Goal: Task Accomplishment & Management: Manage account settings

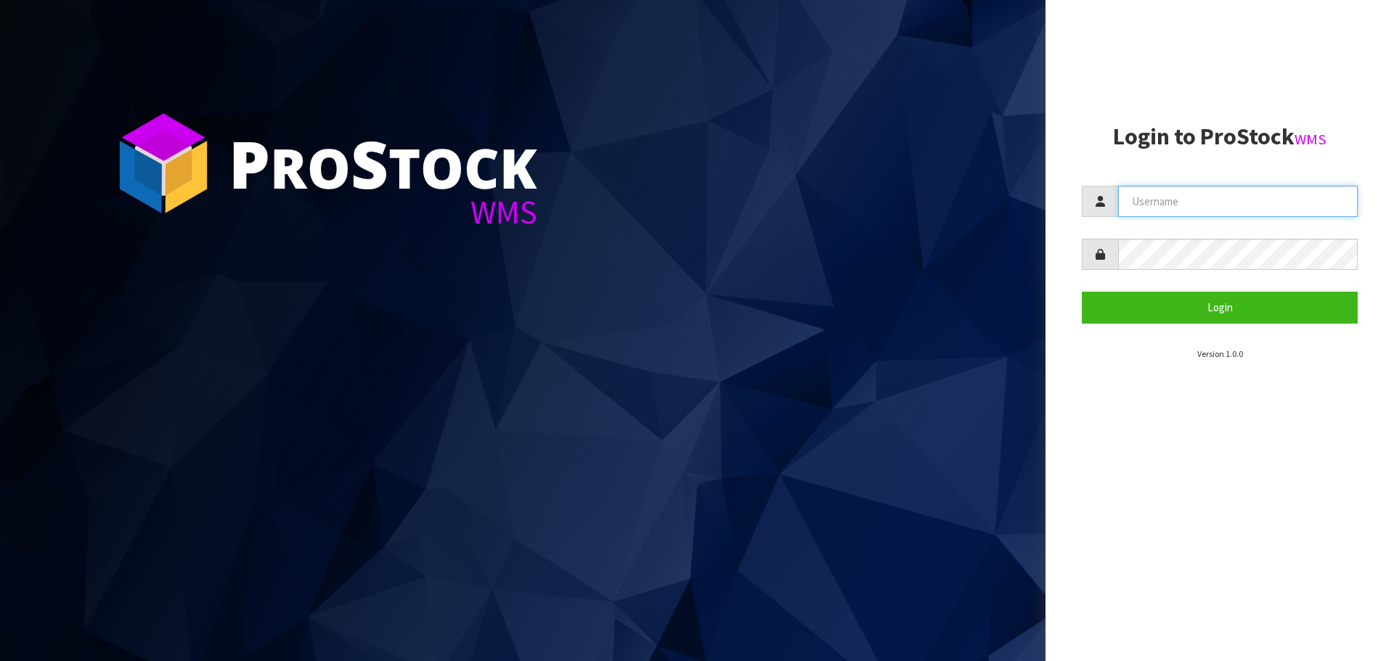
click at [1166, 211] on input "text" at bounding box center [1238, 201] width 240 height 31
type input "PACIFICBIOLOGICS"
click at [1082, 292] on button "Login" at bounding box center [1220, 307] width 276 height 31
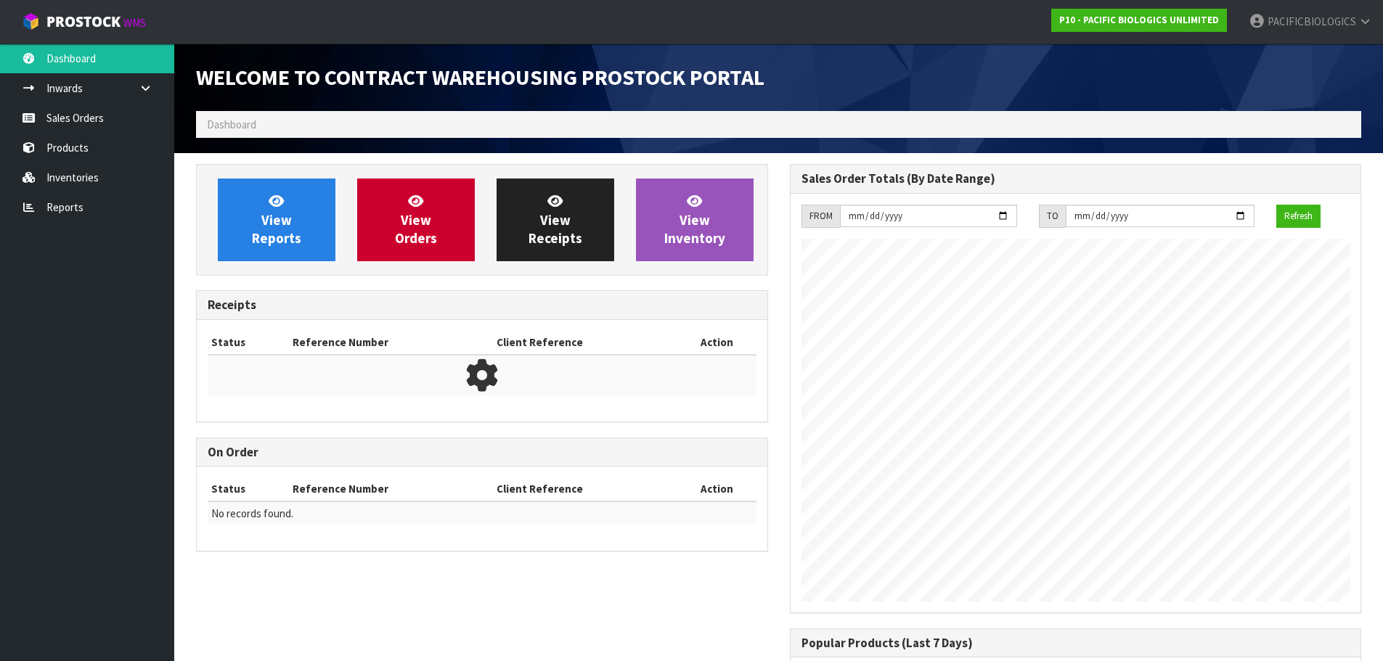
scroll to position [640, 593]
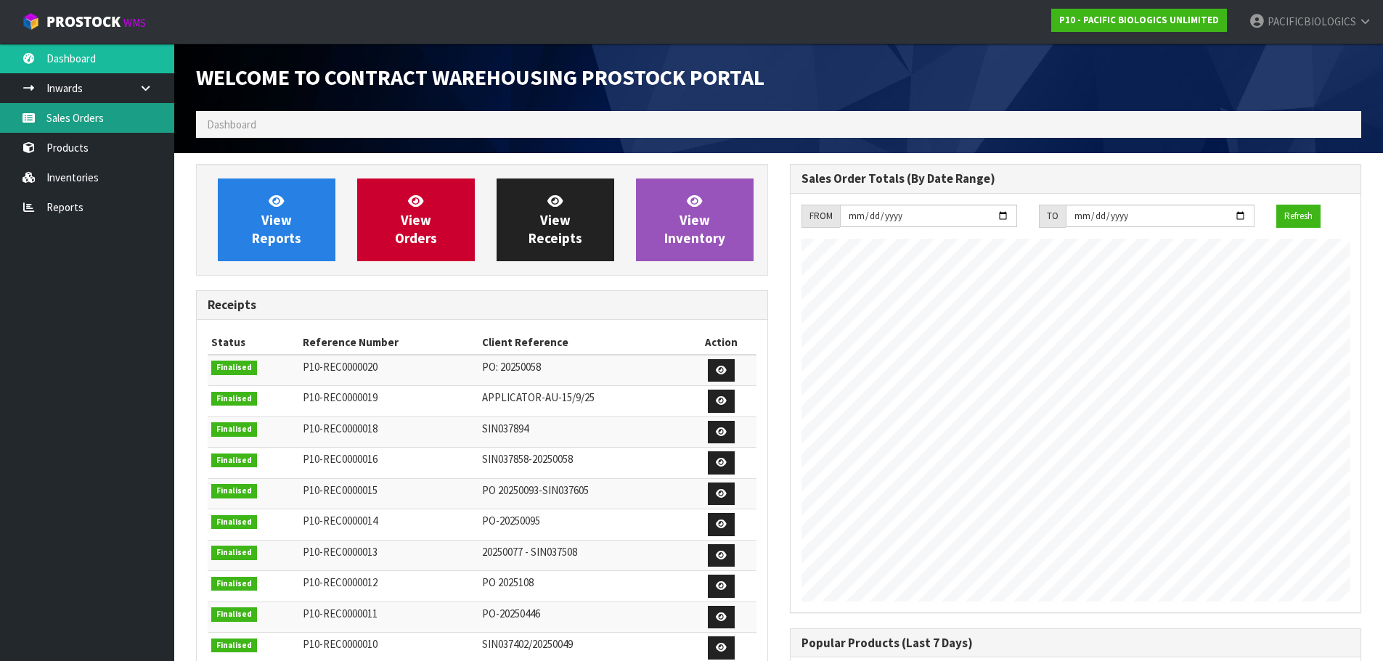
click at [91, 119] on link "Sales Orders" at bounding box center [87, 118] width 174 height 30
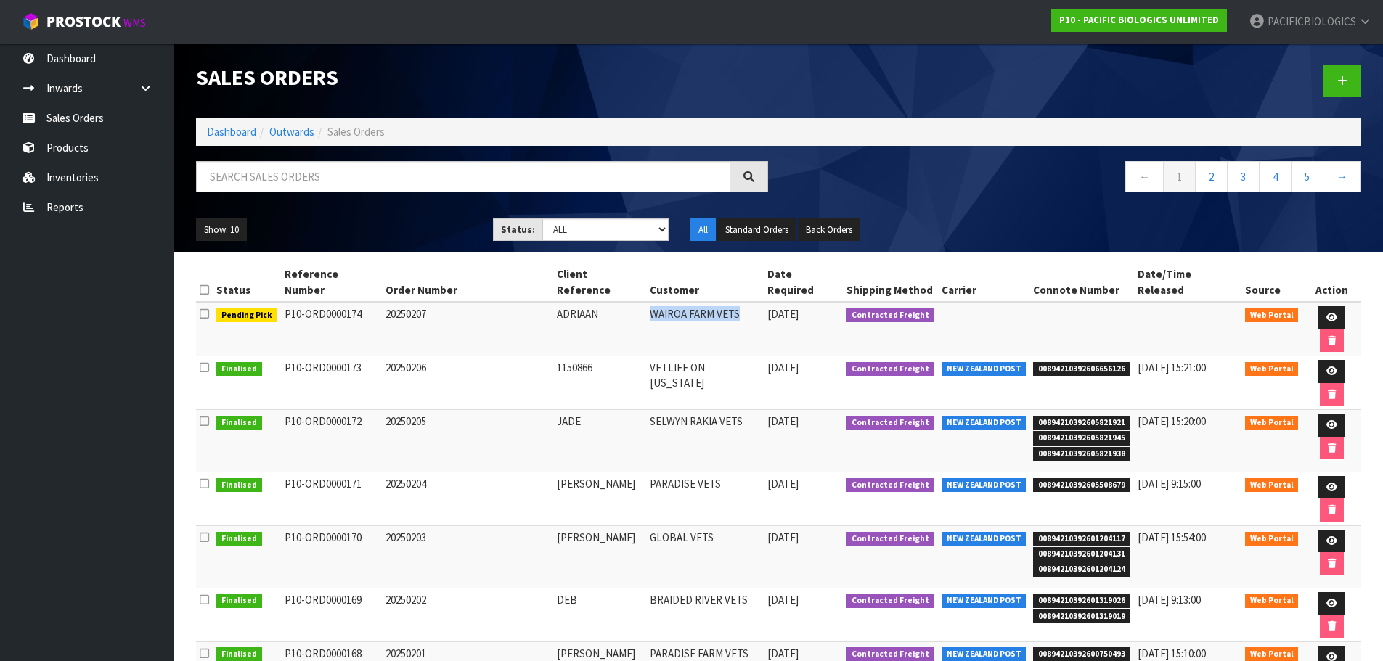
drag, startPoint x: 740, startPoint y: 301, endPoint x: 641, endPoint y: 294, distance: 99.7
click at [641, 302] on tr "Pending Pick P10-ORD0000174 20250207 ADRIAAN WAIROA FARM VETS [DATE] Contracted…" at bounding box center [778, 329] width 1165 height 54
copy tr "WAIROA FARM VETS"
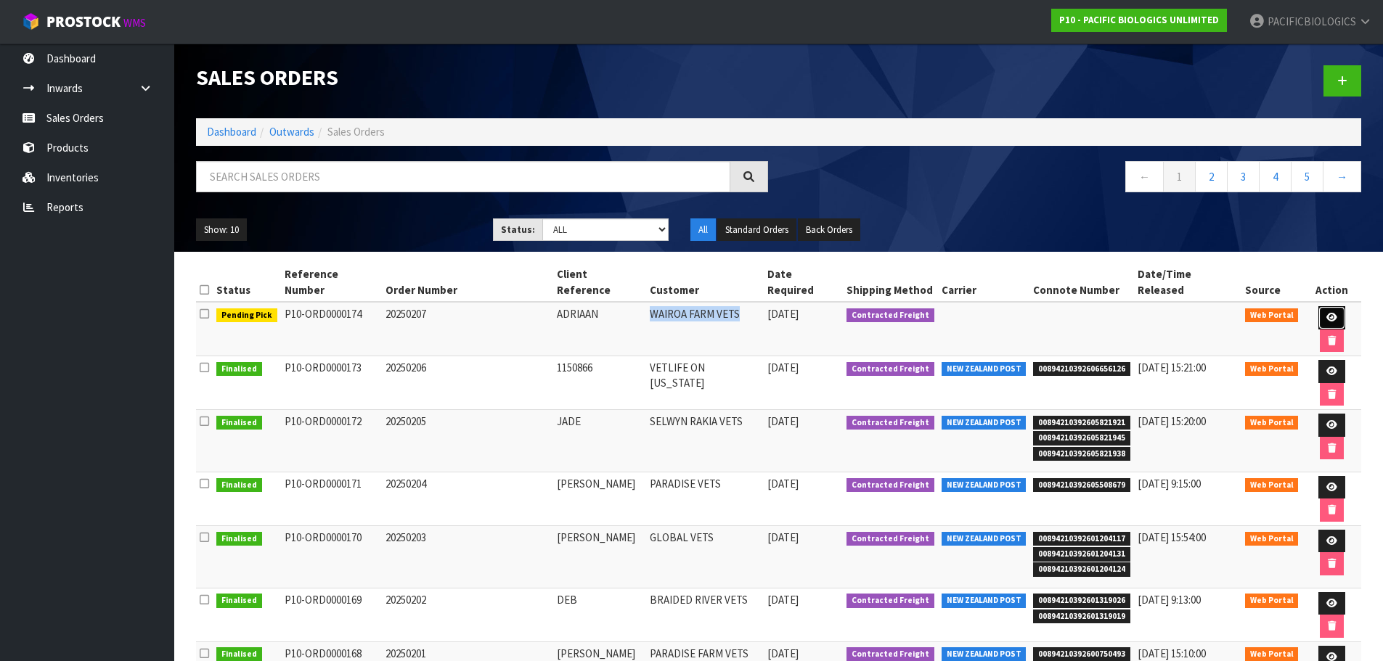
click at [1326, 313] on icon at bounding box center [1331, 317] width 11 height 9
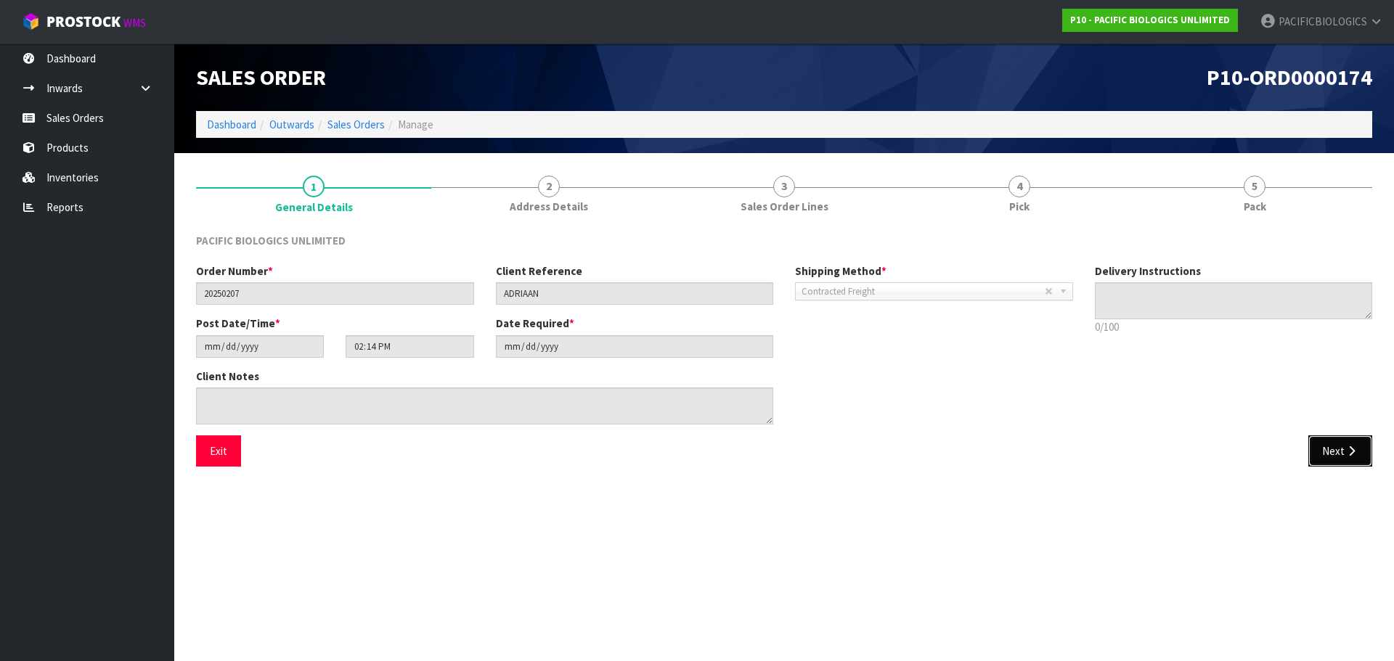
click at [1344, 459] on button "Next" at bounding box center [1340, 451] width 64 height 31
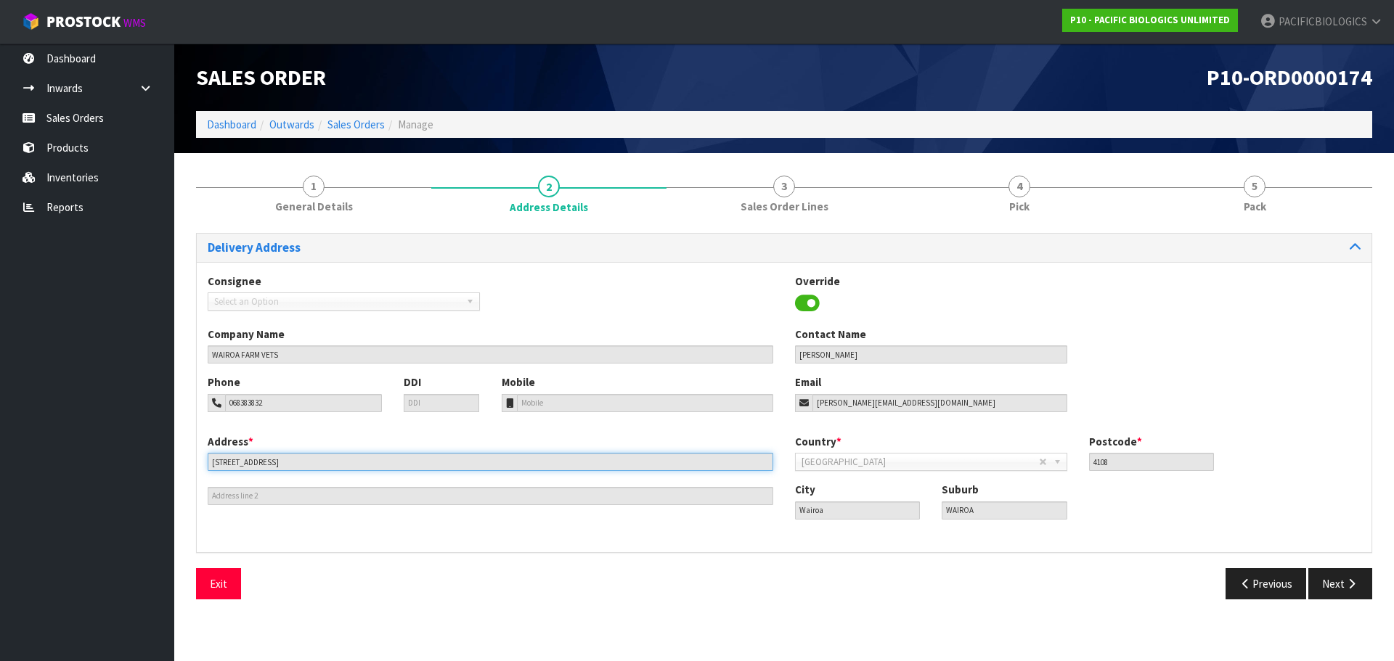
drag, startPoint x: 280, startPoint y: 463, endPoint x: 105, endPoint y: 401, distance: 185.7
click at [105, 401] on body "Toggle navigation ProStock WMS P10 - PACIFIC BIOLOGICS UNLIMITED PACIFICBIOLOGI…" at bounding box center [697, 330] width 1394 height 661
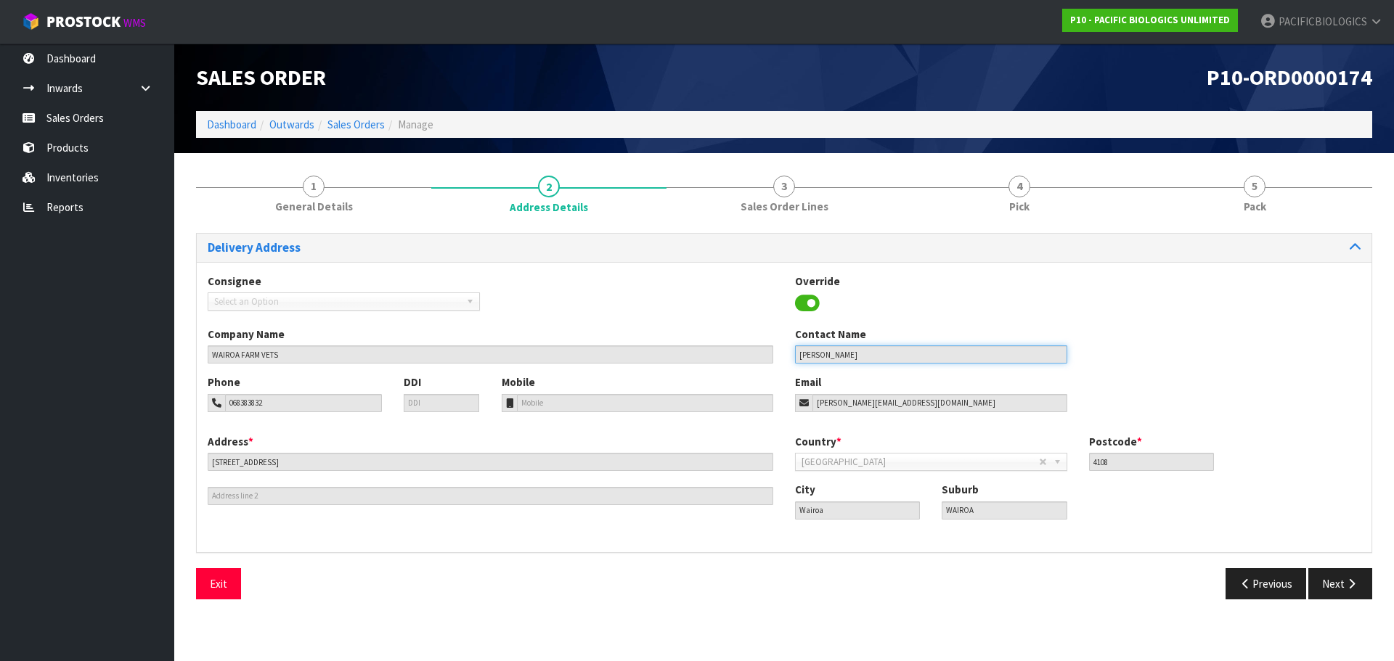
drag, startPoint x: 855, startPoint y: 352, endPoint x: 724, endPoint y: 348, distance: 131.5
click at [724, 348] on div "Company Name WAIROA FARM VETS Contact Name [PERSON_NAME]" at bounding box center [784, 351] width 1174 height 48
drag, startPoint x: 288, startPoint y: 398, endPoint x: 131, endPoint y: 380, distance: 158.5
click at [131, 380] on body "Toggle navigation ProStock WMS P10 - PACIFIC BIOLOGICS UNLIMITED PACIFICBIOLOGI…" at bounding box center [697, 330] width 1394 height 661
drag, startPoint x: 948, startPoint y: 401, endPoint x: 692, endPoint y: 455, distance: 261.8
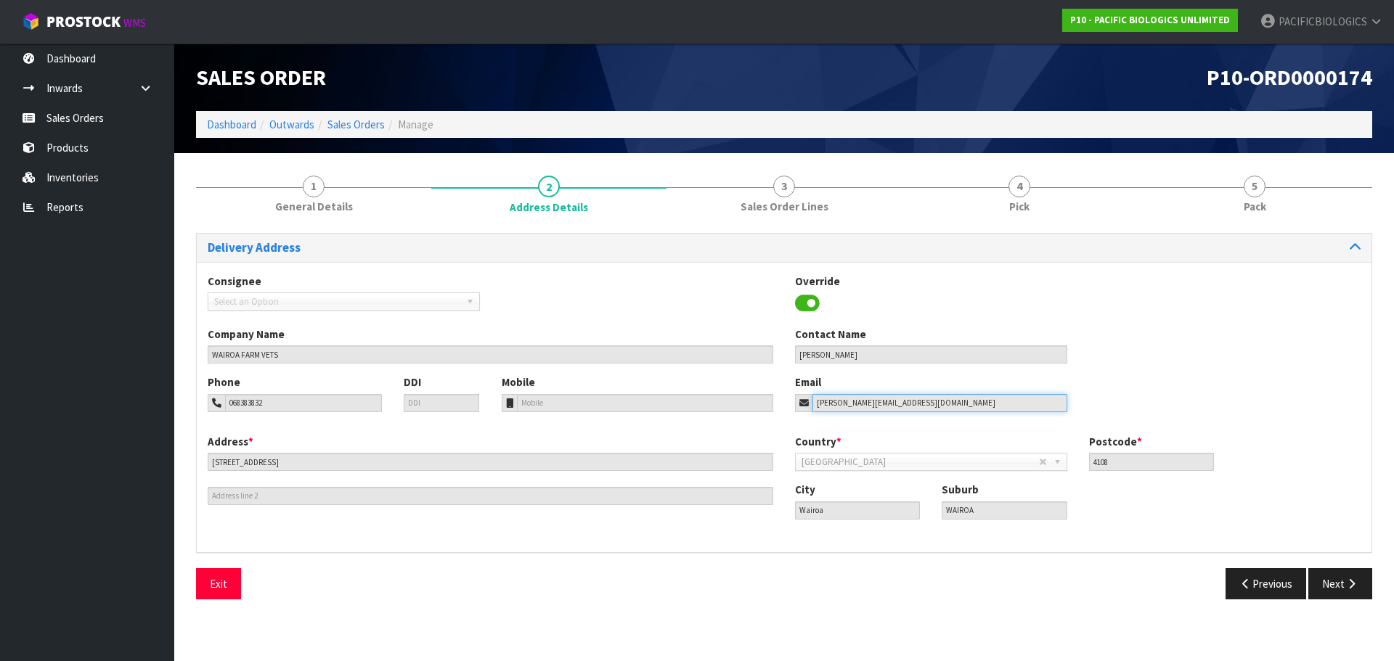
click at [700, 425] on div "Phone 068383832 DDI Mobile Email [PERSON_NAME][EMAIL_ADDRESS][DOMAIN_NAME]" at bounding box center [784, 404] width 1174 height 59
click at [1270, 584] on button "Previous" at bounding box center [1265, 583] width 81 height 31
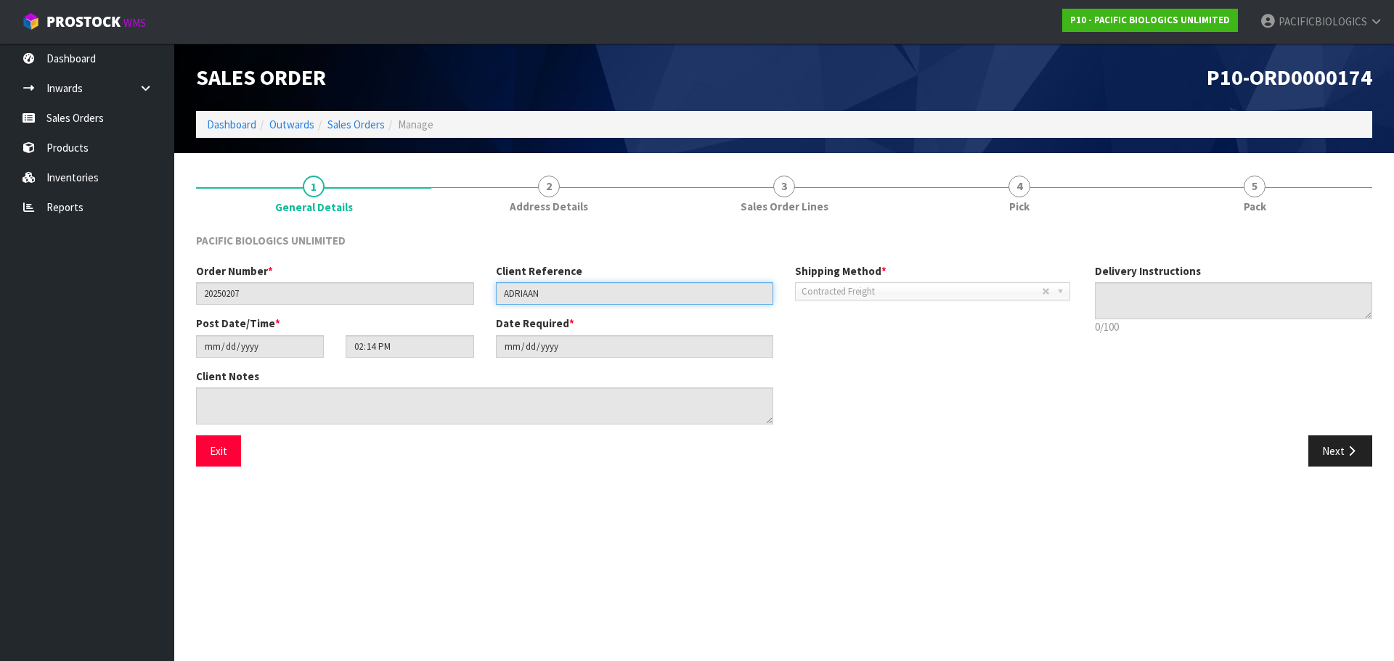
drag, startPoint x: 549, startPoint y: 292, endPoint x: 461, endPoint y: 274, distance: 89.7
click at [461, 274] on div "Order Number * 20250207 Client Reference ADRIAAN Shipping Method * Pickup Contr…" at bounding box center [634, 289] width 899 height 52
click at [1337, 453] on button "Next" at bounding box center [1340, 451] width 64 height 31
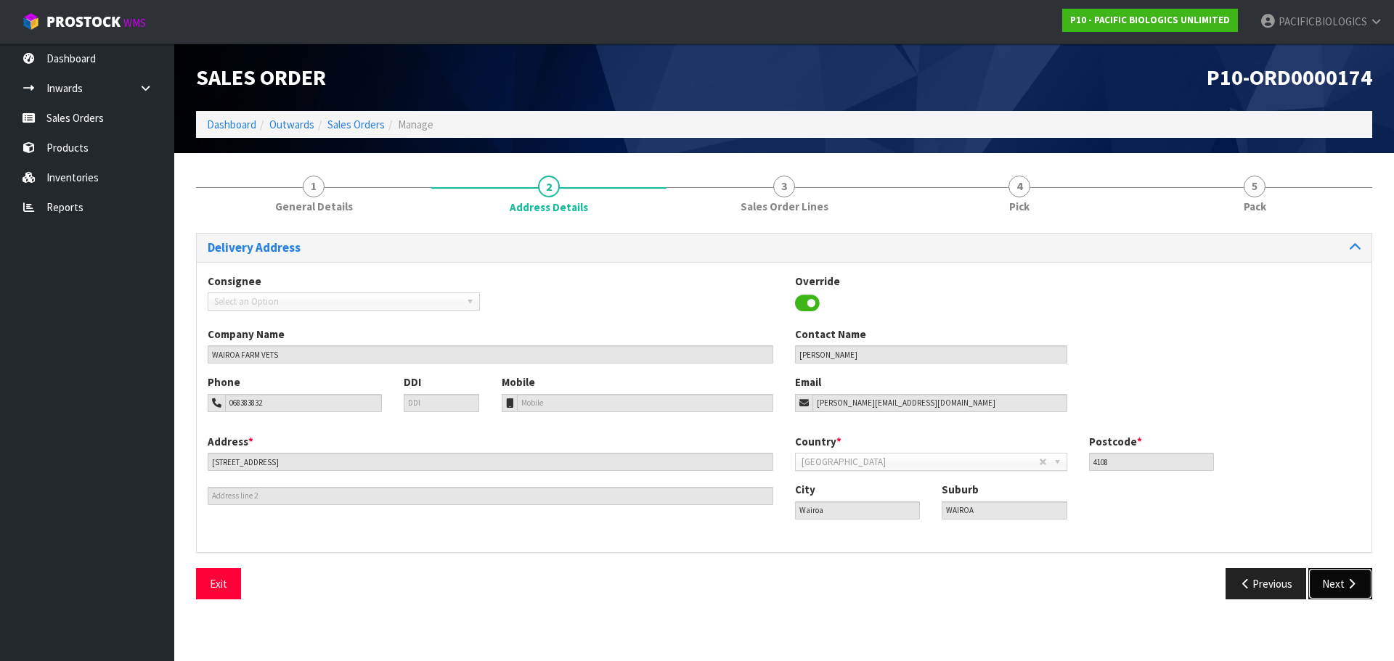
click at [1336, 582] on button "Next" at bounding box center [1340, 583] width 64 height 31
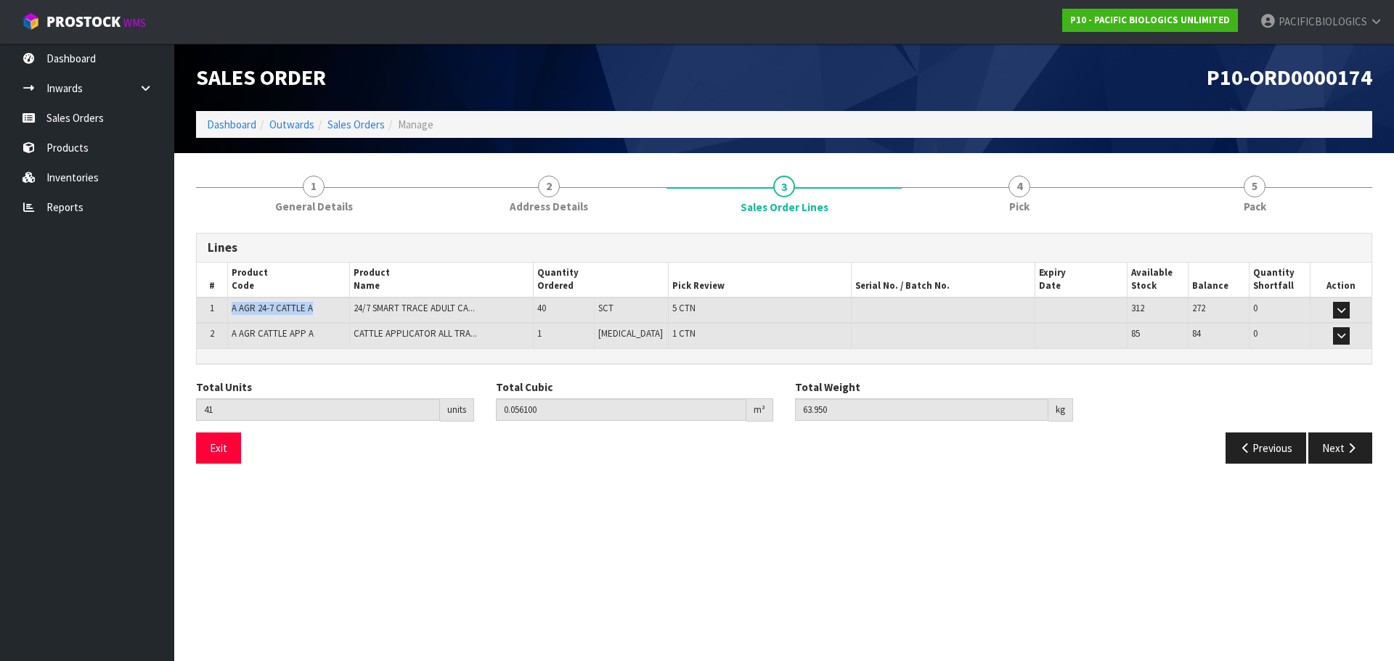
drag, startPoint x: 314, startPoint y: 310, endPoint x: 230, endPoint y: 308, distance: 83.5
click at [230, 308] on td "A AGR 24-7 CATTLE A" at bounding box center [288, 311] width 122 height 26
copy span "A AGR 24-7 CATTLE A"
drag, startPoint x: 314, startPoint y: 332, endPoint x: 231, endPoint y: 344, distance: 84.4
click at [231, 344] on td "A AGR CATTLE APP A" at bounding box center [288, 335] width 122 height 25
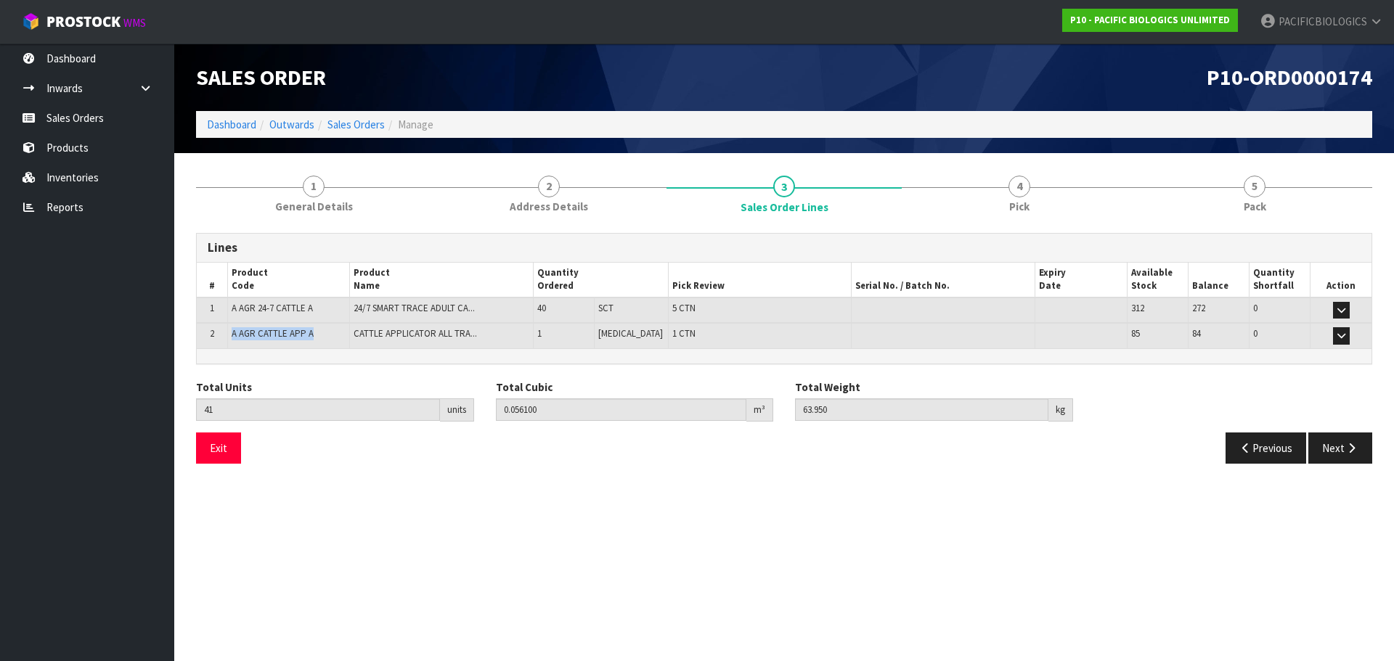
copy span "A AGR CATTLE APP A"
click at [1354, 446] on icon "button" at bounding box center [1351, 448] width 14 height 11
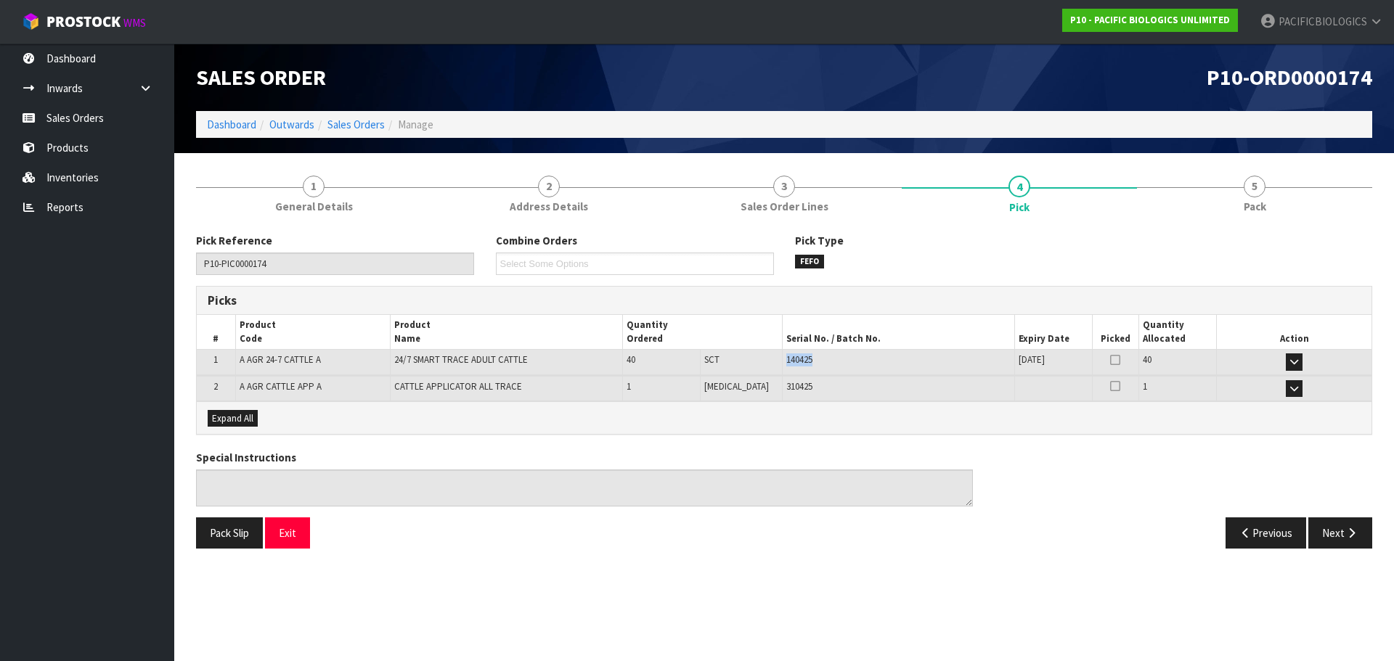
drag, startPoint x: 796, startPoint y: 364, endPoint x: 760, endPoint y: 359, distance: 36.6
click at [782, 359] on td "140425" at bounding box center [898, 362] width 232 height 25
copy span "140425"
click at [86, 118] on link "Sales Orders" at bounding box center [87, 118] width 174 height 30
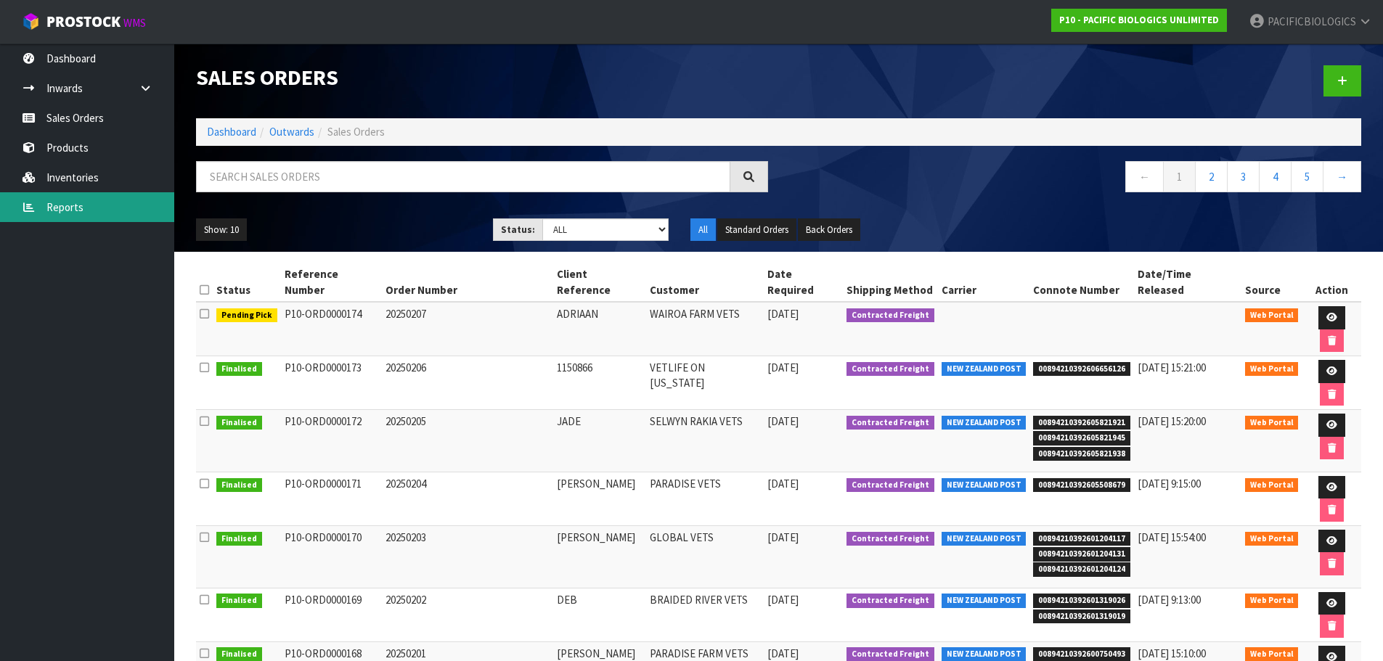
click at [75, 213] on link "Reports" at bounding box center [87, 207] width 174 height 30
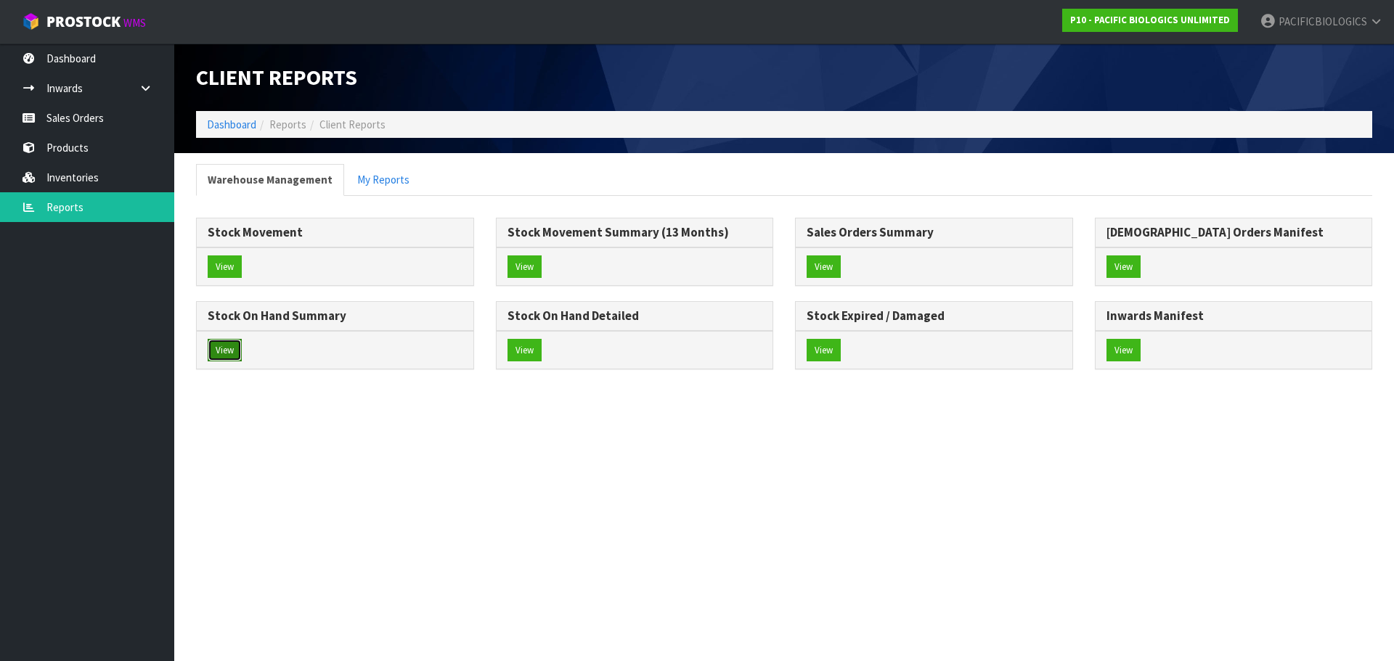
click at [220, 347] on button "View" at bounding box center [225, 350] width 34 height 23
